Goal: Task Accomplishment & Management: Use online tool/utility

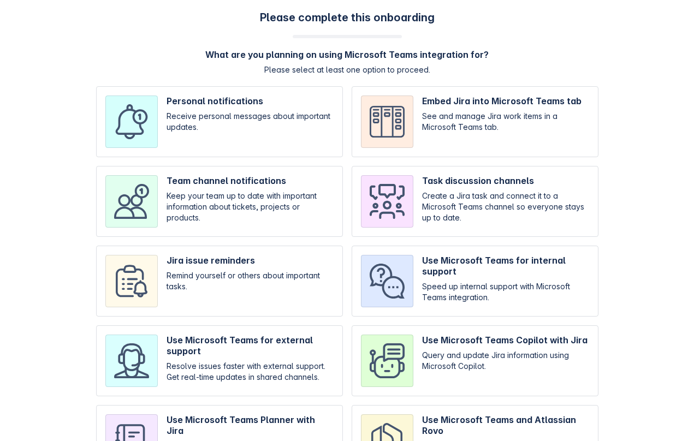
click at [287, 142] on input "checkbox" at bounding box center [219, 121] width 247 height 71
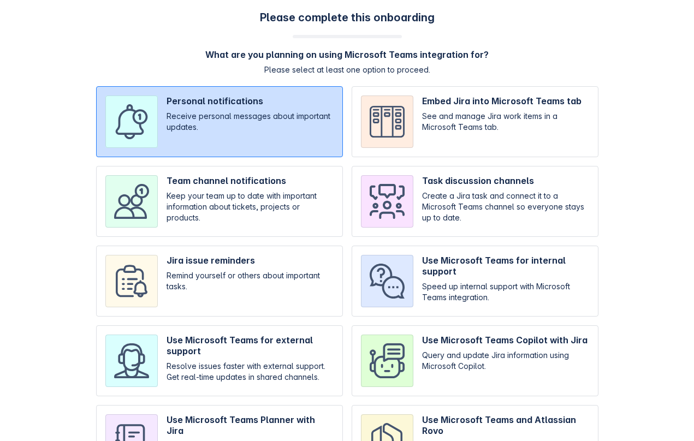
click at [283, 104] on input "checkbox" at bounding box center [219, 121] width 247 height 71
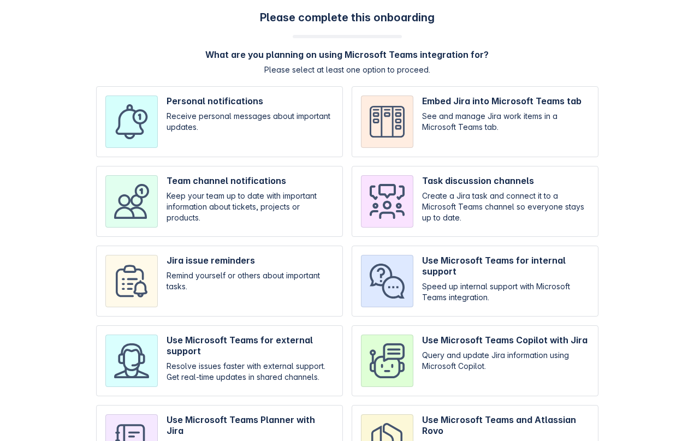
click at [197, 131] on input "checkbox" at bounding box center [219, 121] width 247 height 71
checkbox input "true"
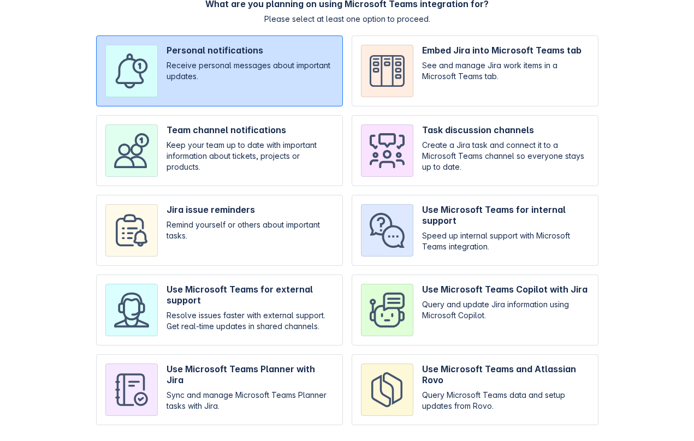
scroll to position [74, 0]
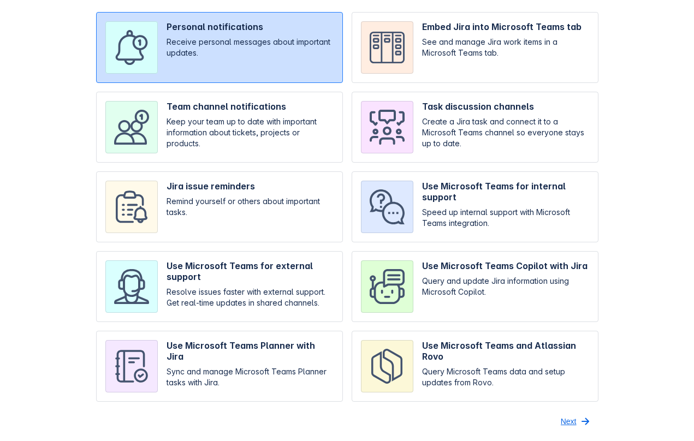
click at [574, 420] on span "Next" at bounding box center [569, 421] width 16 height 17
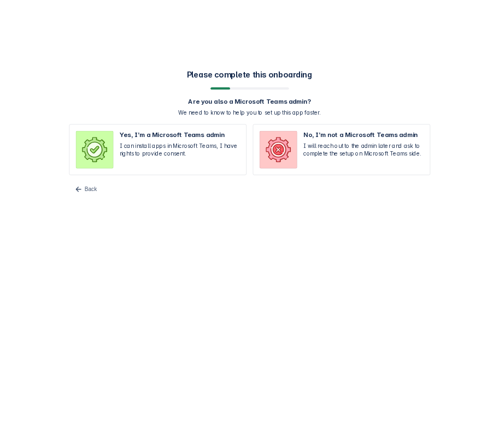
scroll to position [0, 0]
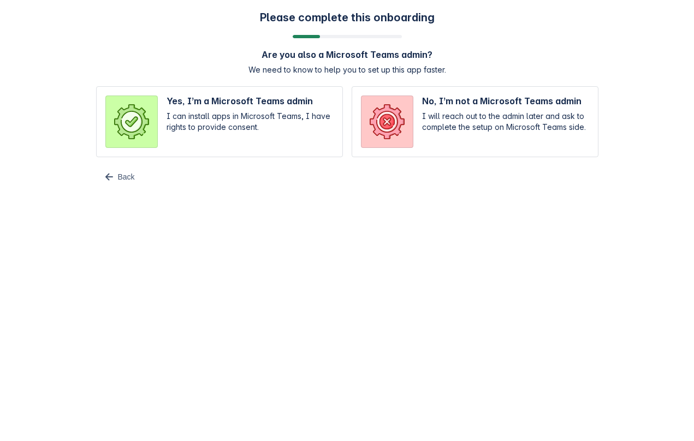
click at [492, 112] on input "radio" at bounding box center [475, 121] width 247 height 71
radio input "true"
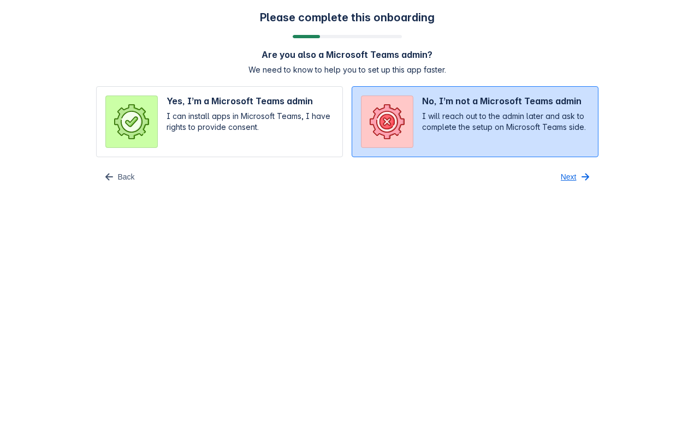
click at [571, 179] on span "Next" at bounding box center [569, 176] width 16 height 17
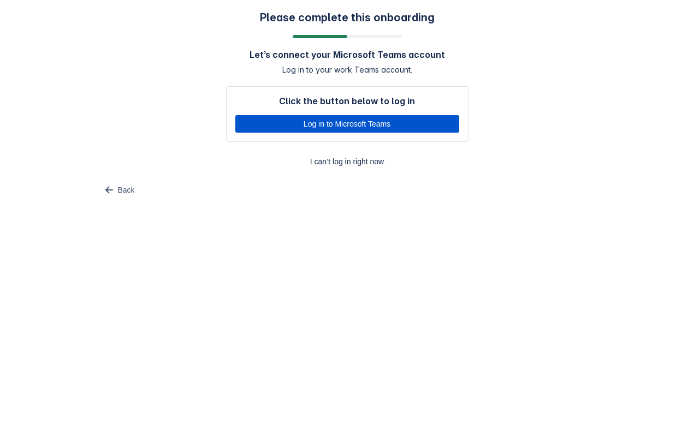
click at [426, 123] on span "Log in to Microsoft Teams" at bounding box center [347, 123] width 211 height 17
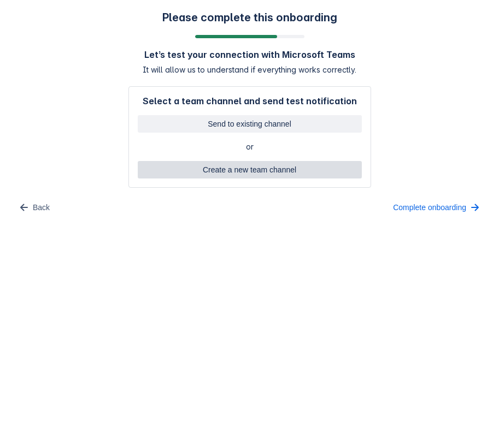
click at [267, 170] on span "Create a new team channel" at bounding box center [249, 169] width 211 height 17
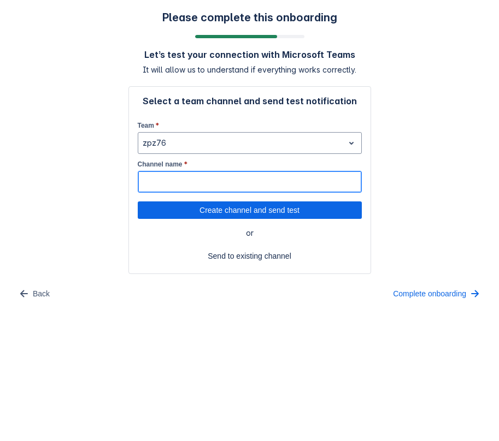
click at [235, 187] on input "Channel name *" at bounding box center [249, 182] width 223 height 20
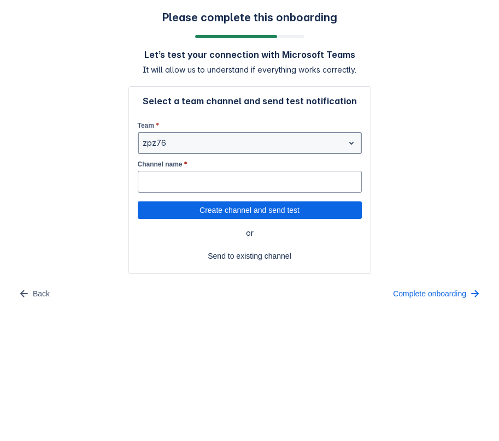
click at [233, 136] on div "zpz76" at bounding box center [240, 142] width 205 height 17
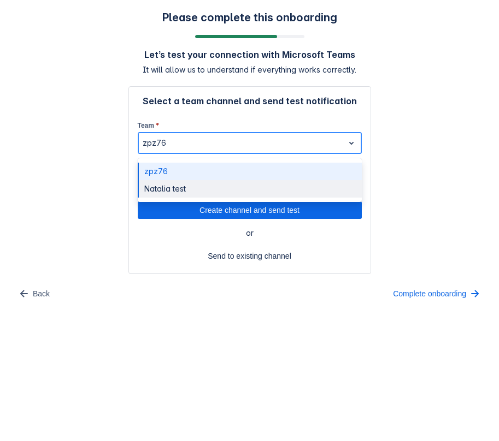
click at [221, 187] on div "Natalia test" at bounding box center [250, 188] width 224 height 17
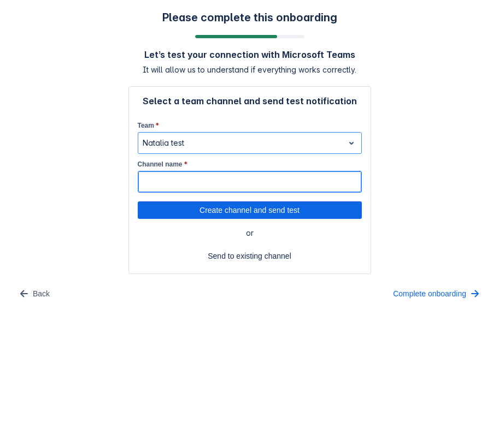
click at [221, 188] on input "Channel name *" at bounding box center [249, 182] width 223 height 20
type input "1"
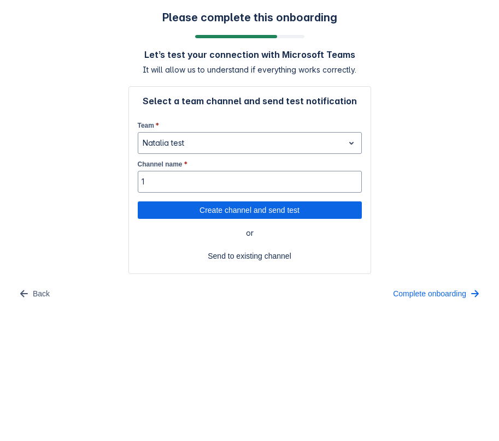
click at [168, 237] on span "or" at bounding box center [250, 233] width 224 height 11
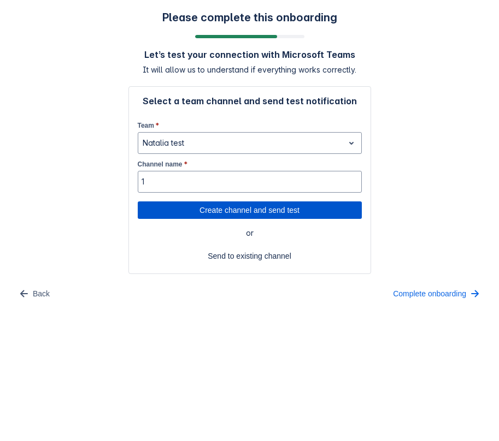
click at [223, 212] on span "Create channel and send test" at bounding box center [249, 210] width 211 height 17
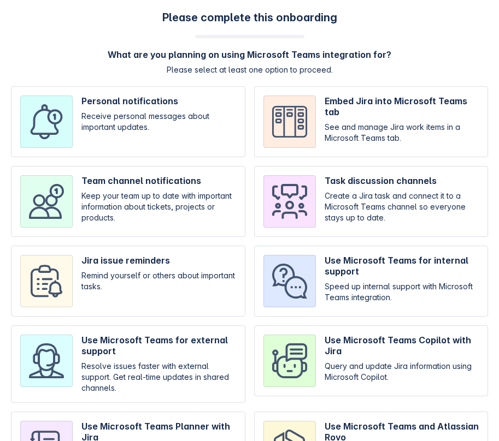
click at [423, 197] on input "checkbox" at bounding box center [371, 201] width 234 height 71
checkbox input "true"
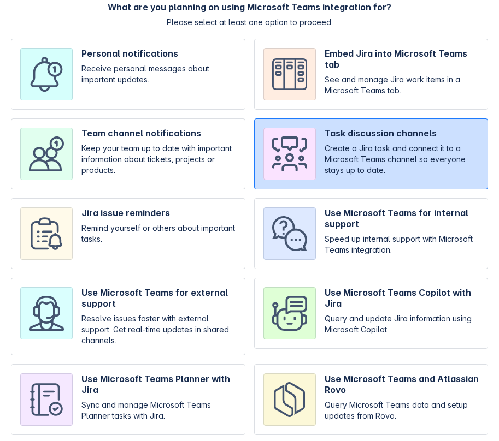
scroll to position [81, 0]
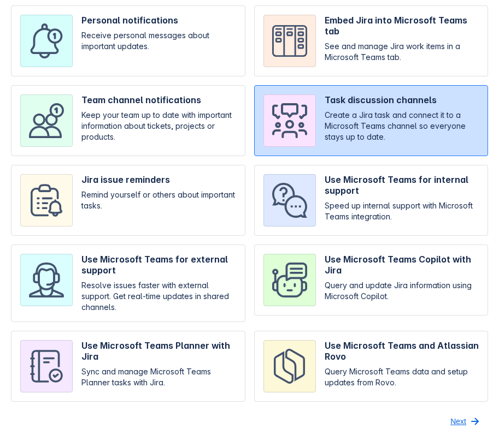
click at [458, 423] on span "Next" at bounding box center [458, 421] width 16 height 17
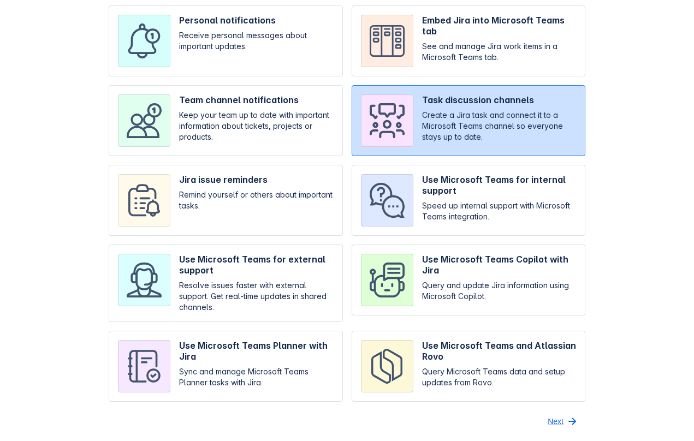
scroll to position [0, 0]
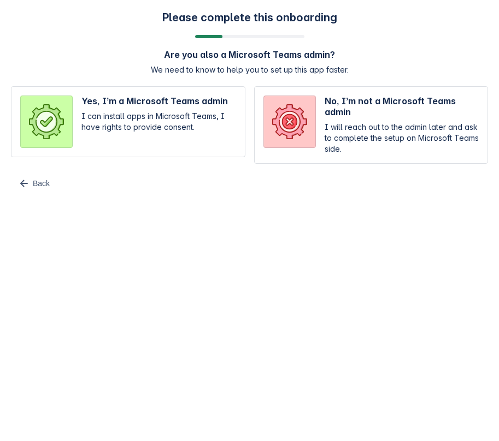
click at [344, 141] on input "radio" at bounding box center [371, 125] width 234 height 78
radio input "true"
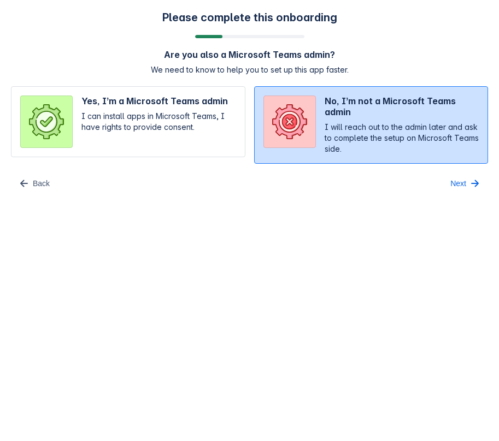
click at [227, 122] on input "radio" at bounding box center [128, 125] width 234 height 78
radio input "true"
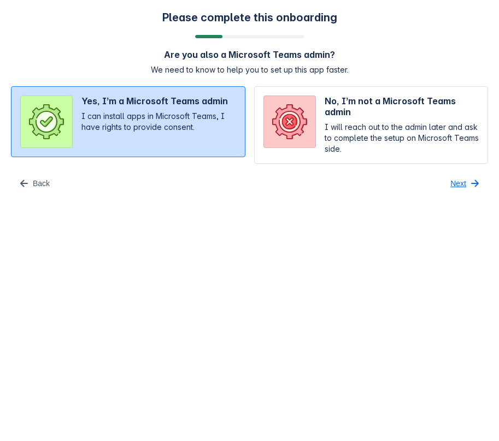
click at [463, 182] on span "Next" at bounding box center [458, 183] width 16 height 17
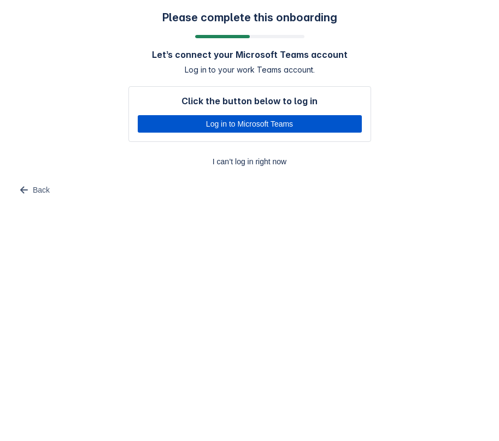
click at [259, 128] on span "Log in to Microsoft Teams" at bounding box center [249, 123] width 211 height 17
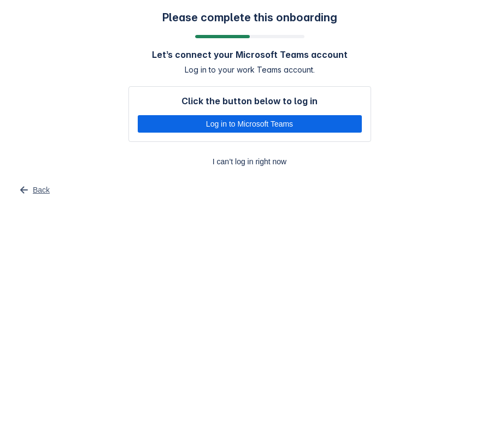
click at [38, 191] on span "Back" at bounding box center [41, 189] width 17 height 17
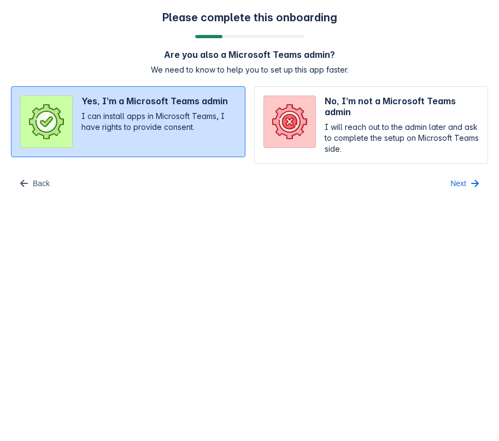
click at [338, 161] on input "radio" at bounding box center [371, 125] width 234 height 78
radio input "true"
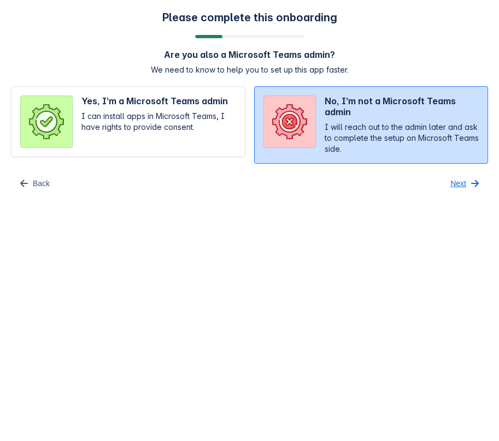
click at [457, 182] on span "Next" at bounding box center [458, 183] width 16 height 17
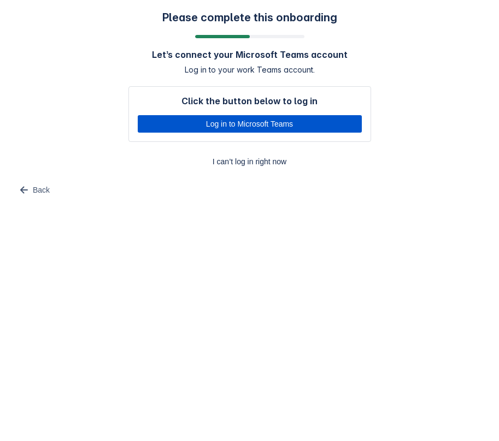
click at [257, 119] on span "Log in to Microsoft Teams" at bounding box center [249, 123] width 211 height 17
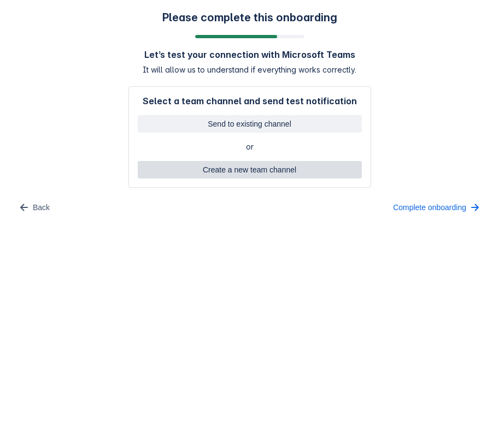
click at [263, 174] on span "Create a new team channel" at bounding box center [249, 169] width 211 height 17
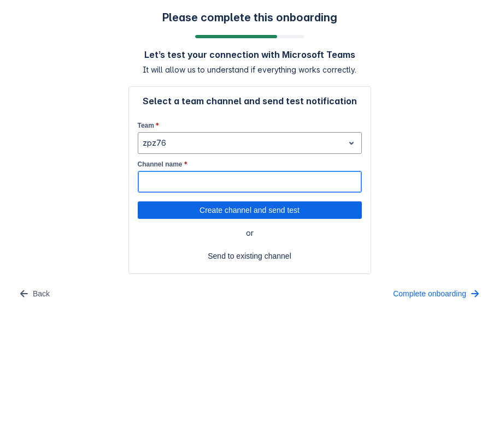
click at [263, 174] on input "Channel name *" at bounding box center [249, 182] width 223 height 20
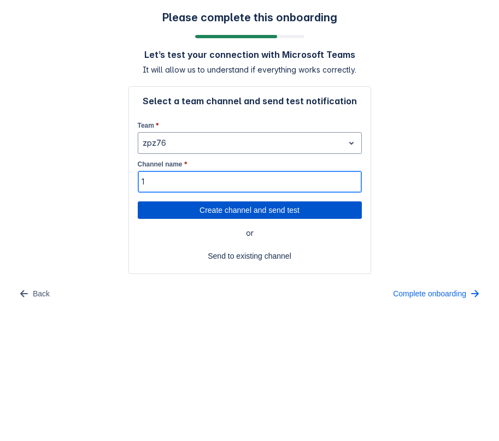
click at [323, 208] on span "Create channel and send test" at bounding box center [249, 210] width 211 height 17
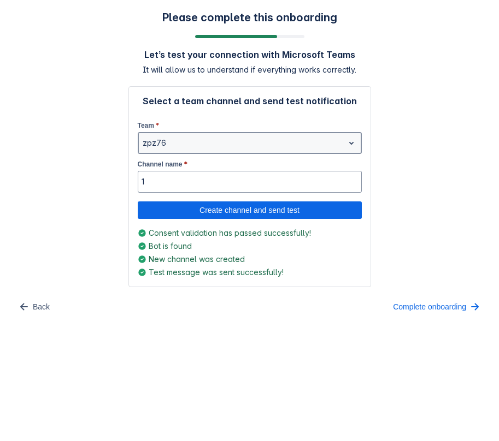
click at [335, 139] on div at bounding box center [241, 143] width 197 height 13
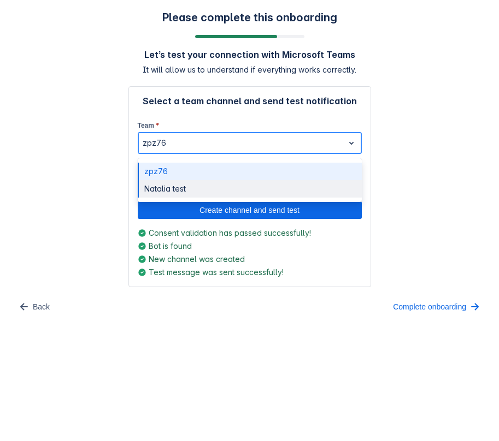
click at [270, 186] on div "Natalia test" at bounding box center [250, 188] width 224 height 17
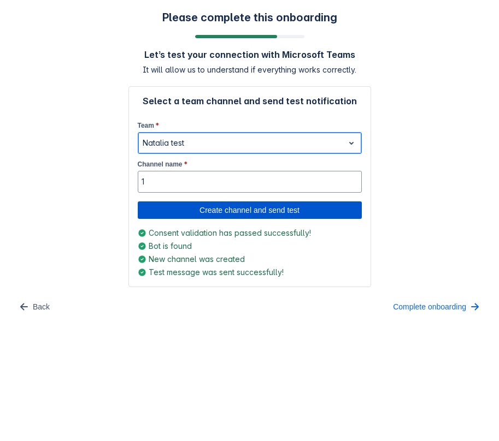
click at [279, 210] on span "Create channel and send test" at bounding box center [249, 210] width 211 height 17
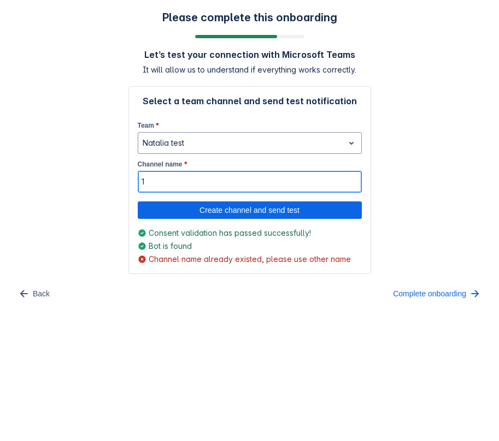
click at [172, 184] on input "1" at bounding box center [249, 182] width 223 height 20
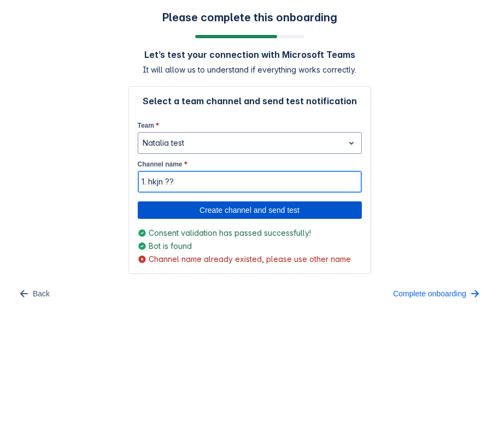
click at [191, 209] on span "Create channel and send test" at bounding box center [249, 210] width 211 height 17
type input "1. hkjn ??"
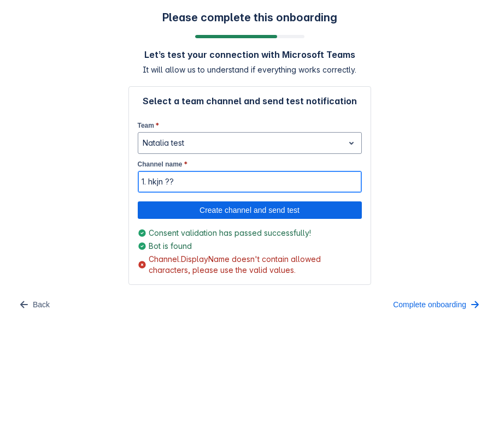
drag, startPoint x: 197, startPoint y: 182, endPoint x: 115, endPoint y: 181, distance: 81.9
click at [115, 181] on div "Please complete this onboarding Let’s test your connection with Microsoft Teams…" at bounding box center [249, 162] width 477 height 303
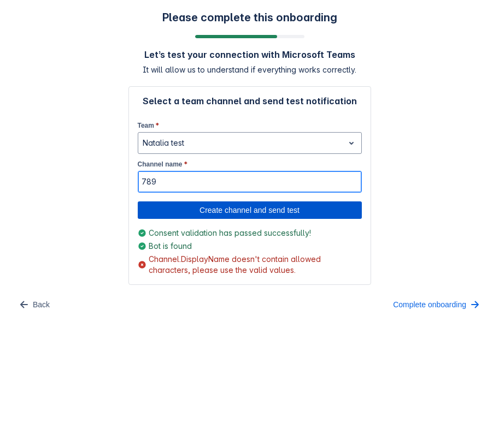
click at [176, 212] on span "Create channel and send test" at bounding box center [249, 210] width 211 height 17
type input "789"
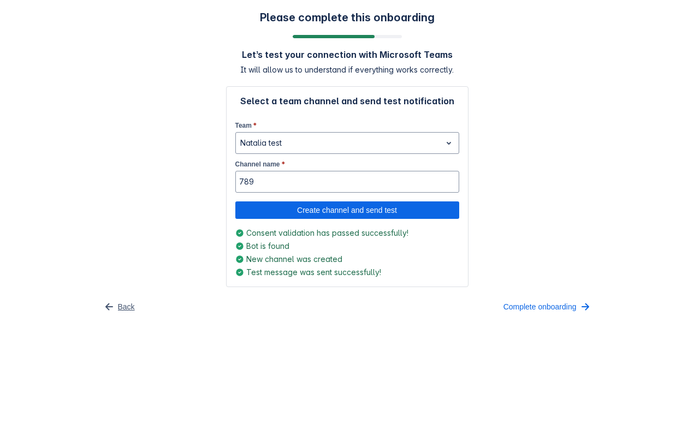
click at [121, 306] on span "Back" at bounding box center [126, 306] width 17 height 17
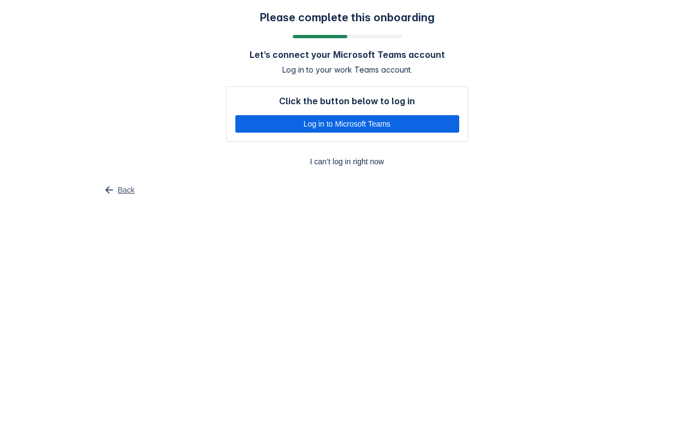
click at [123, 189] on span "Back" at bounding box center [126, 189] width 17 height 17
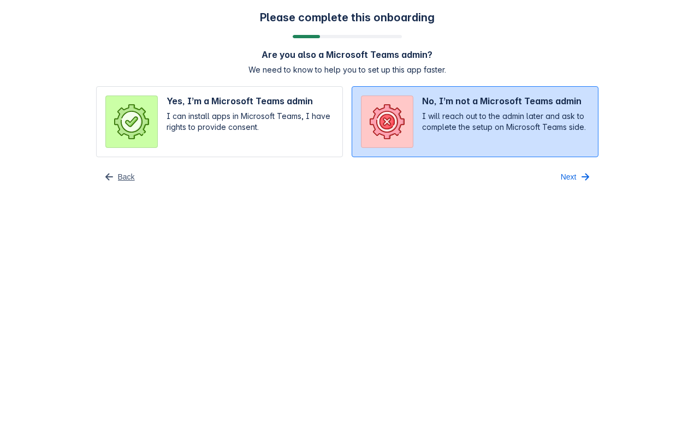
click at [118, 178] on span "Back" at bounding box center [126, 176] width 17 height 17
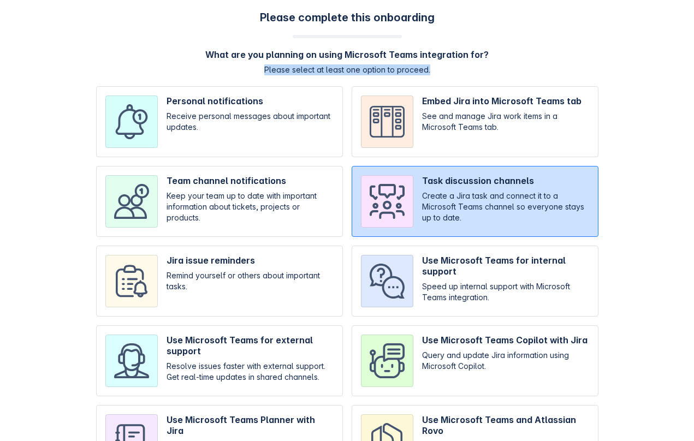
drag, startPoint x: 261, startPoint y: 70, endPoint x: 432, endPoint y: 68, distance: 171.0
click at [432, 68] on div "What are you planning on using Microsoft Teams integration for? Please select a…" at bounding box center [347, 62] width 284 height 26
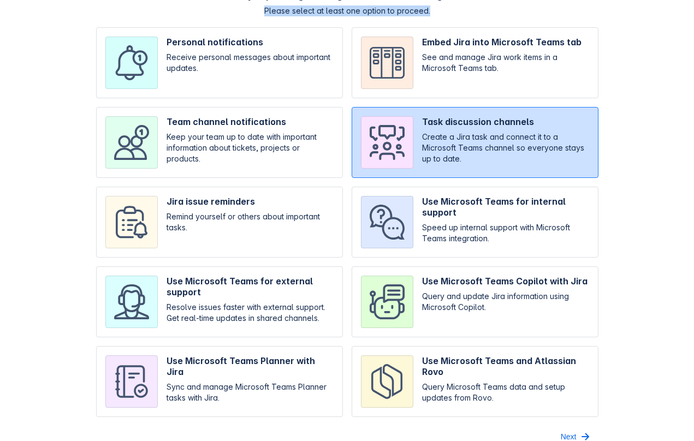
scroll to position [74, 0]
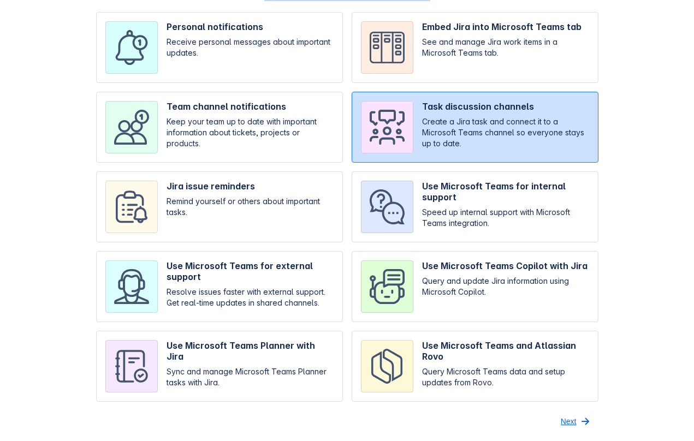
click at [498, 420] on span "button" at bounding box center [585, 421] width 13 height 13
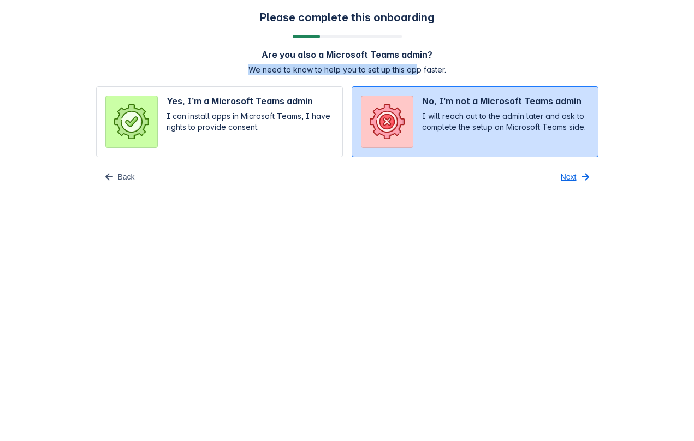
scroll to position [0, 0]
click at [498, 182] on span "Next" at bounding box center [569, 176] width 16 height 17
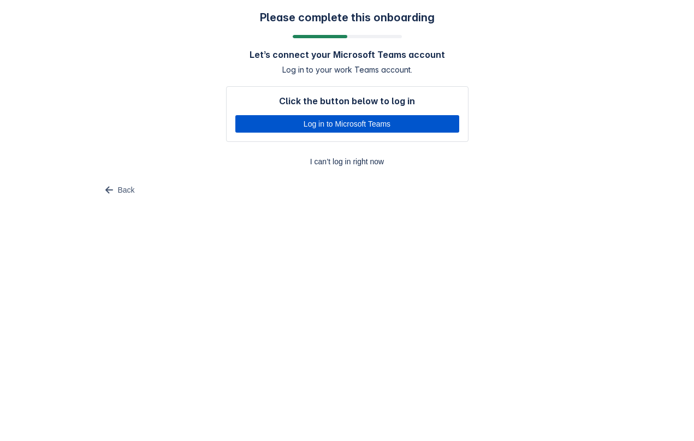
click at [284, 120] on span "Log in to Microsoft Teams" at bounding box center [347, 123] width 211 height 17
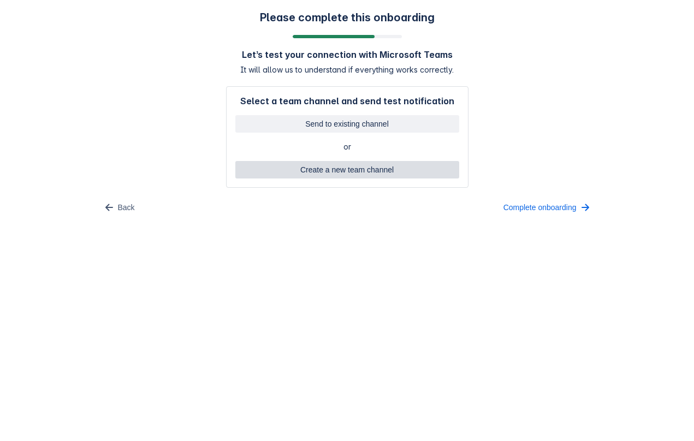
click at [368, 169] on span "Create a new team channel" at bounding box center [347, 169] width 211 height 17
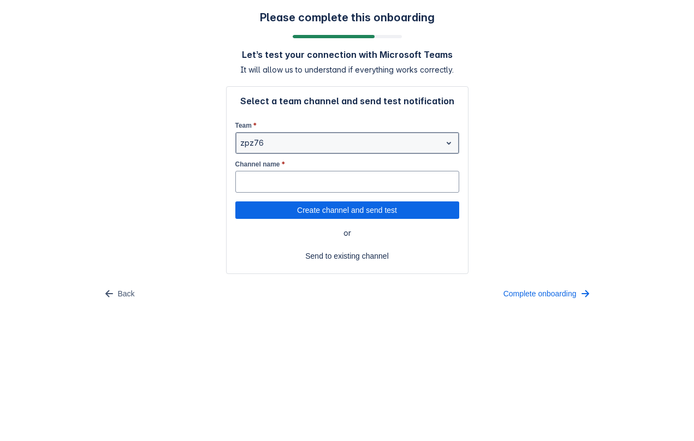
click at [353, 145] on div at bounding box center [338, 143] width 197 height 13
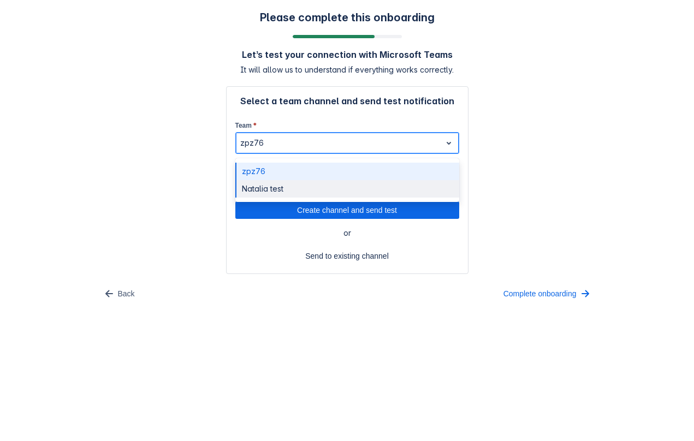
click at [315, 193] on div "Natalia test" at bounding box center [347, 188] width 224 height 17
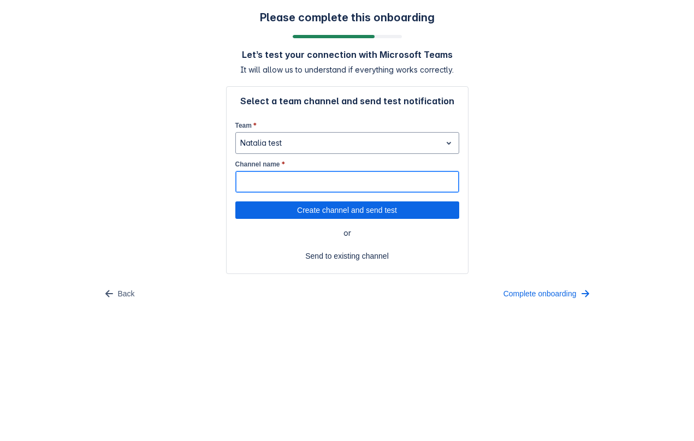
click at [311, 187] on input "Channel name *" at bounding box center [347, 182] width 223 height 20
click at [219, 352] on body "Please complete this onboarding Let’s test your connection with Microsoft Teams…" at bounding box center [347, 220] width 694 height 441
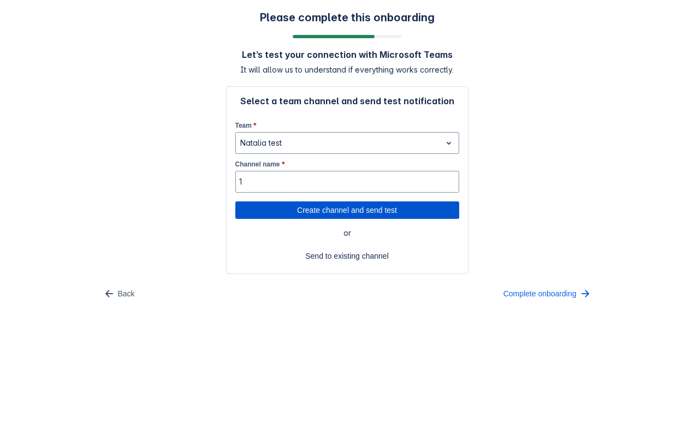
click at [315, 208] on span "Create channel and send test" at bounding box center [347, 210] width 211 height 17
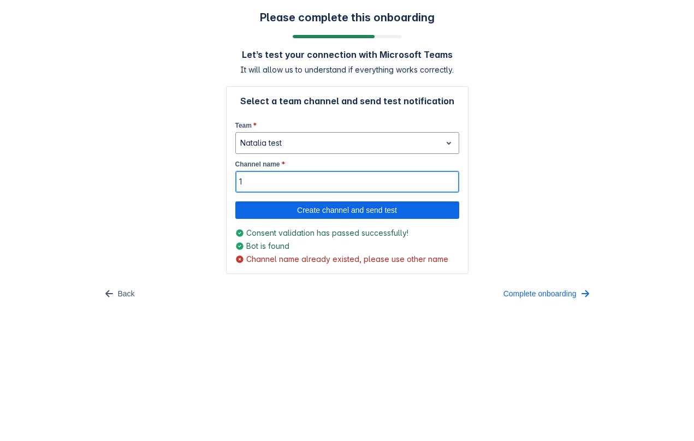
click at [261, 180] on input "1" at bounding box center [347, 182] width 223 height 20
click at [303, 209] on span "Create channel and send test" at bounding box center [347, 210] width 211 height 17
type input "1. ?"
drag, startPoint x: 277, startPoint y: 181, endPoint x: 235, endPoint y: 181, distance: 42.1
click at [234, 181] on div "Select a team channel and send test notification Team * Natalia test Channel na…" at bounding box center [347, 185] width 243 height 199
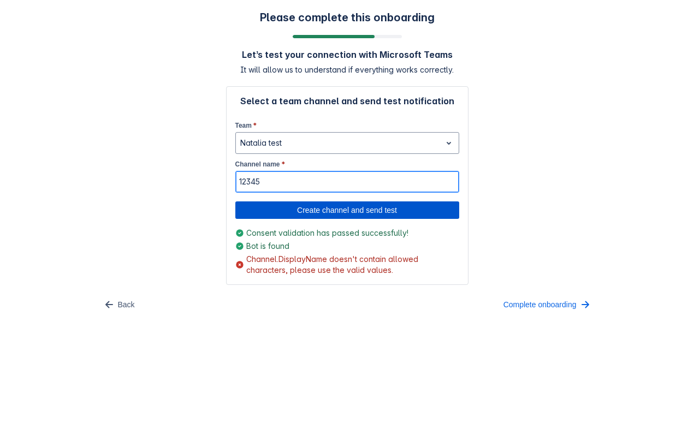
click at [278, 211] on span "Create channel and send test" at bounding box center [347, 210] width 211 height 17
type input "12345"
